Goal: Task Accomplishment & Management: Manage account settings

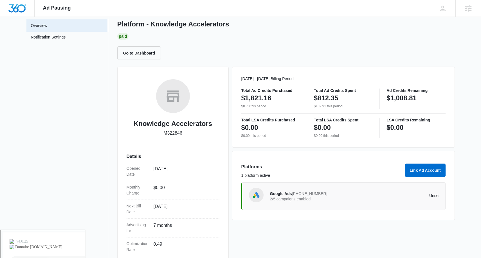
scroll to position [81, 0]
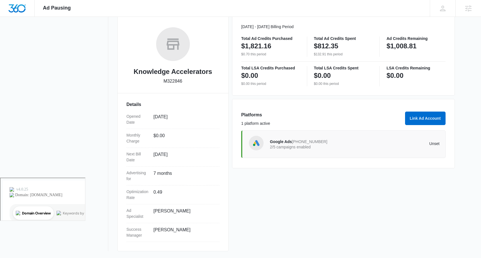
click at [298, 145] on p "2/5 campaigns enabled" at bounding box center [312, 147] width 85 height 4
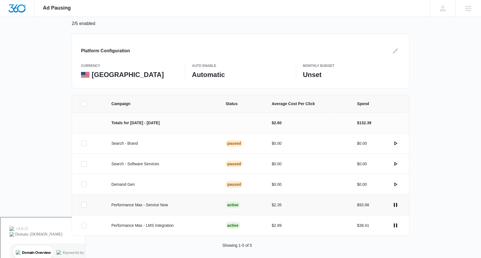
scroll to position [45, 0]
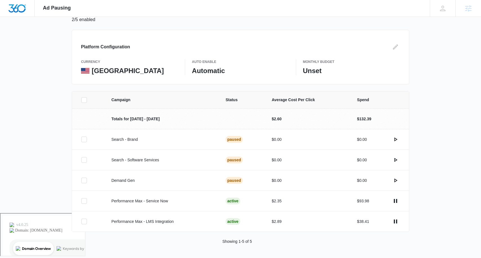
drag, startPoint x: 68, startPoint y: 8, endPoint x: 32, endPoint y: 8, distance: 35.8
click at [67, 8] on span "Ad Pausing" at bounding box center [57, 8] width 28 height 6
click at [57, 7] on span "Ad Pausing" at bounding box center [57, 8] width 28 height 6
click at [51, 8] on span "Ad Pausing" at bounding box center [57, 8] width 28 height 6
click at [30, 11] on div at bounding box center [17, 8] width 35 height 17
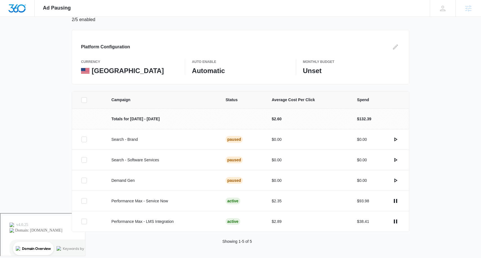
click at [29, 8] on div at bounding box center [17, 8] width 35 height 17
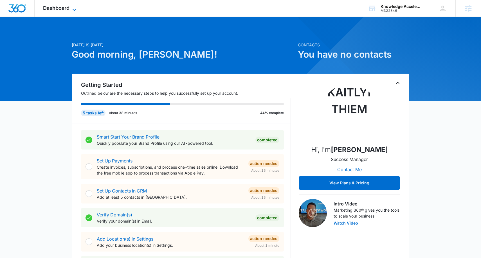
click at [63, 5] on span "Dashboard" at bounding box center [56, 8] width 26 height 6
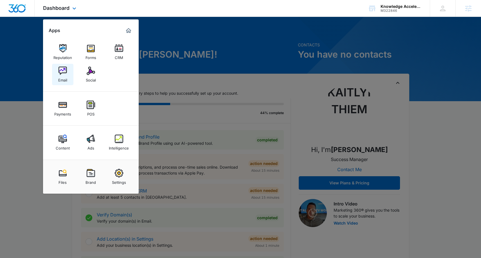
click at [60, 75] on img at bounding box center [63, 71] width 8 height 8
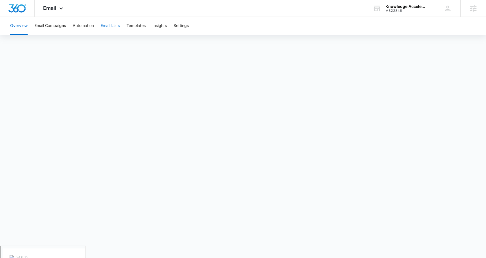
click at [104, 25] on button "Email Lists" at bounding box center [110, 26] width 19 height 18
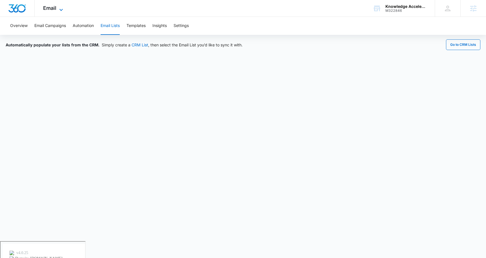
click at [49, 8] on span "Email" at bounding box center [49, 8] width 13 height 6
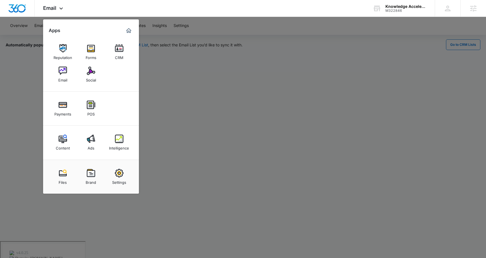
click at [185, 90] on div at bounding box center [243, 129] width 486 height 258
